Goal: Navigation & Orientation: Find specific page/section

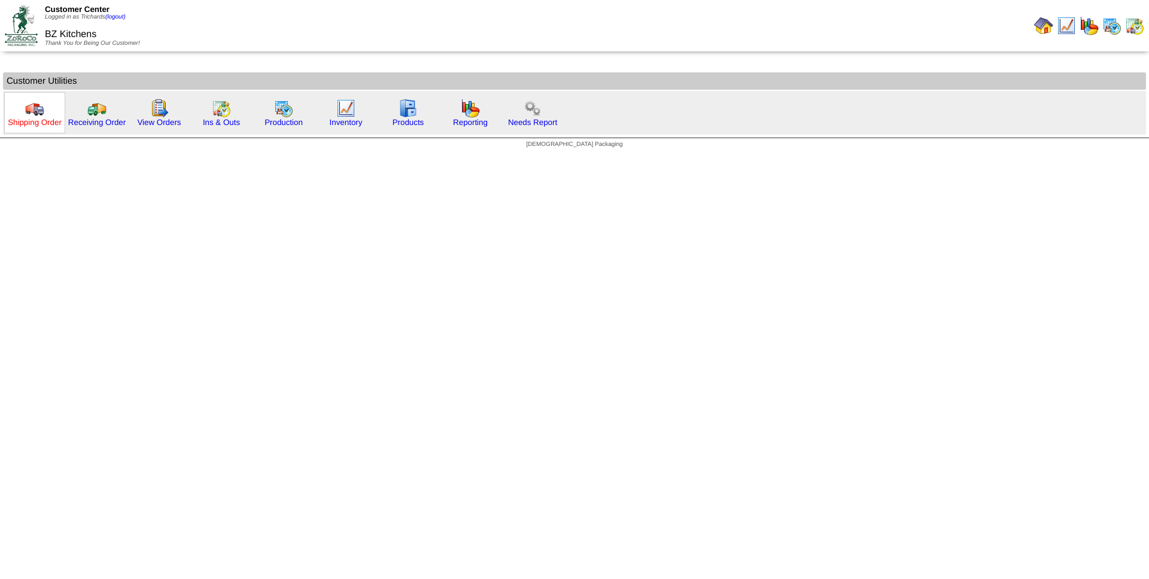
click at [46, 121] on link "Shipping Order" at bounding box center [35, 122] width 54 height 9
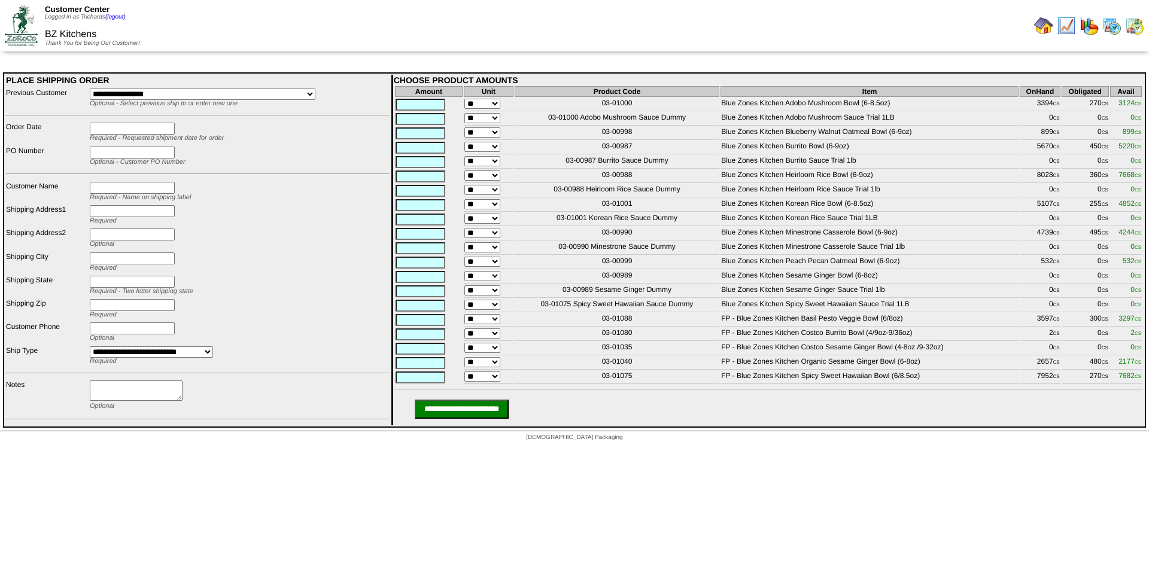
click at [1043, 30] on img at bounding box center [1043, 25] width 19 height 19
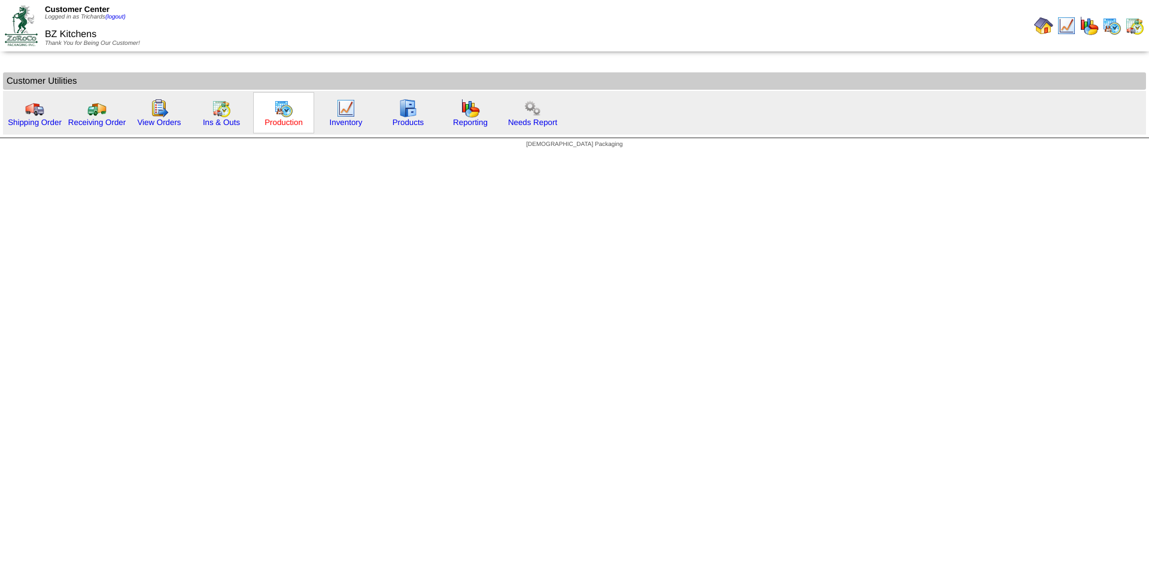
click at [279, 118] on link "Production" at bounding box center [283, 122] width 38 height 9
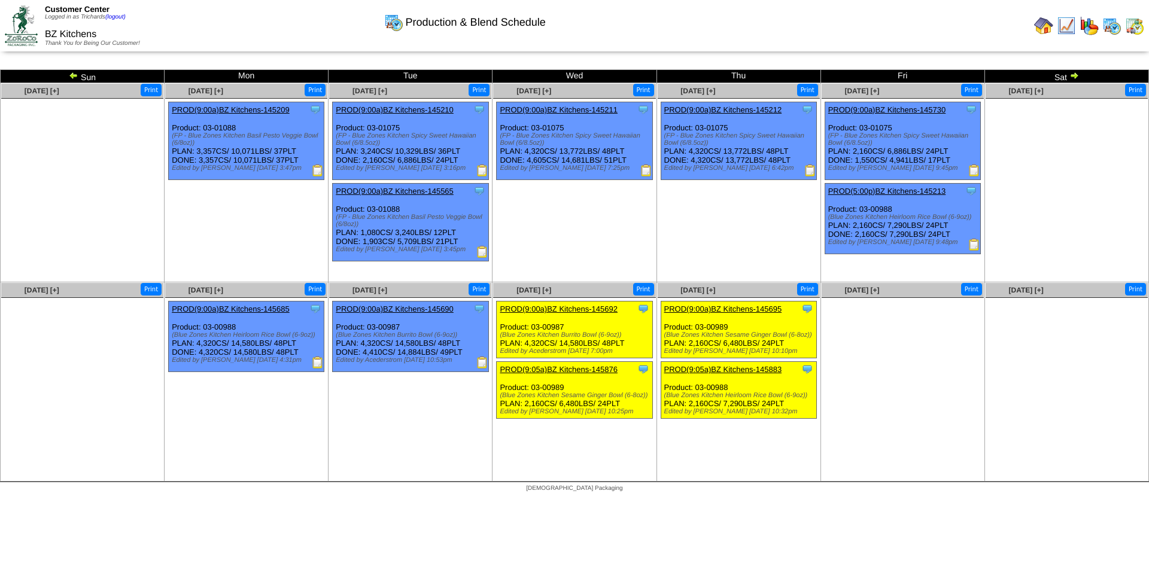
click at [1042, 31] on img at bounding box center [1043, 25] width 19 height 19
